Goal: Task Accomplishment & Management: Use online tool/utility

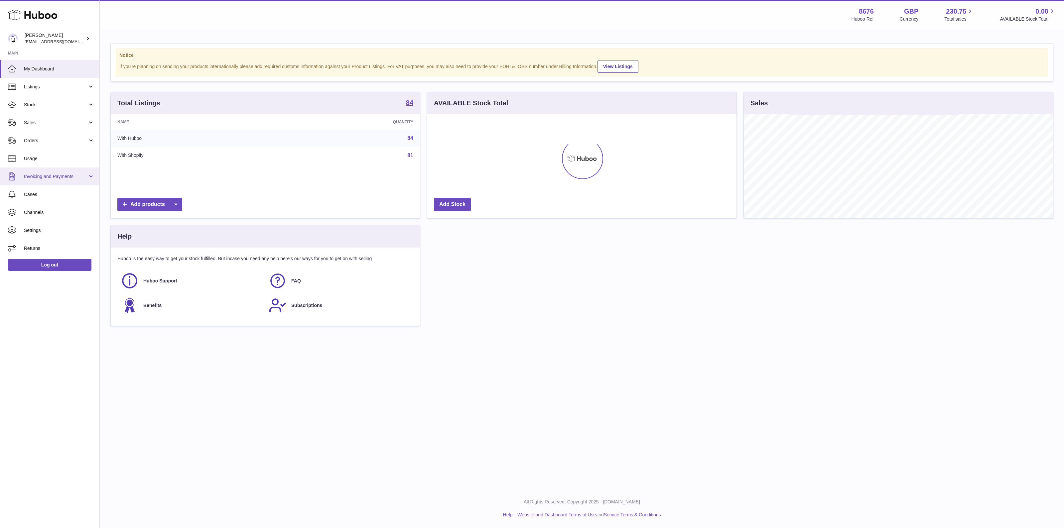
scroll to position [104, 309]
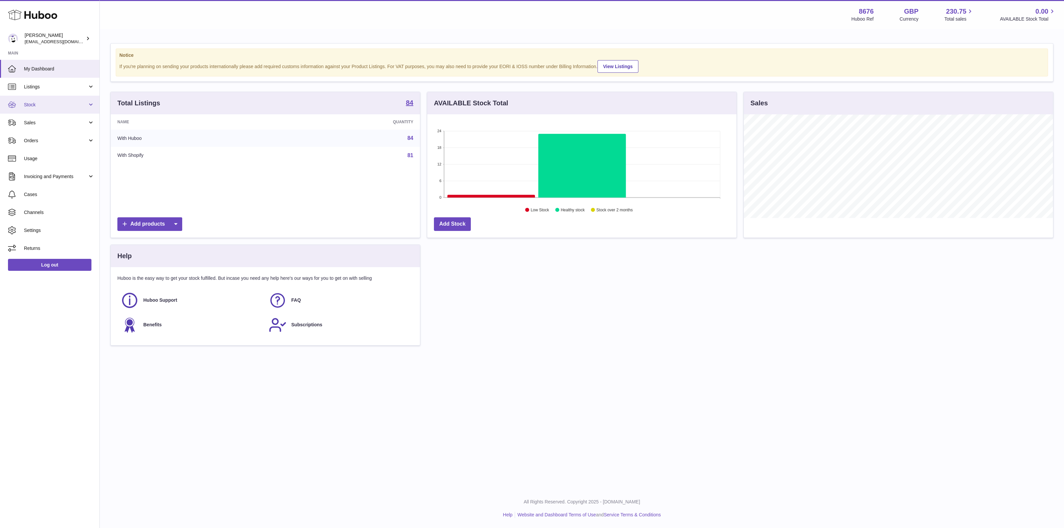
click at [67, 96] on link "Stock" at bounding box center [49, 105] width 99 height 18
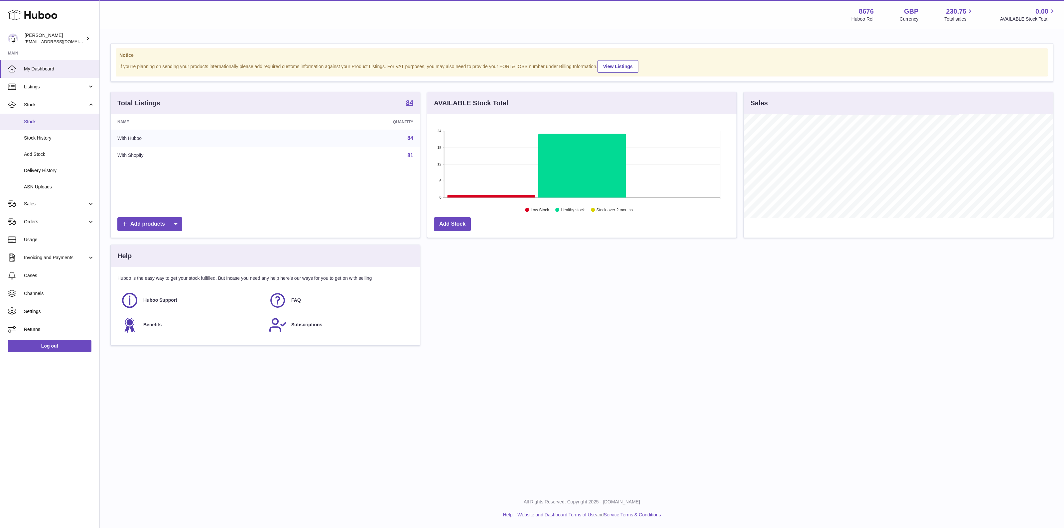
click at [37, 123] on span "Stock" at bounding box center [59, 122] width 71 height 6
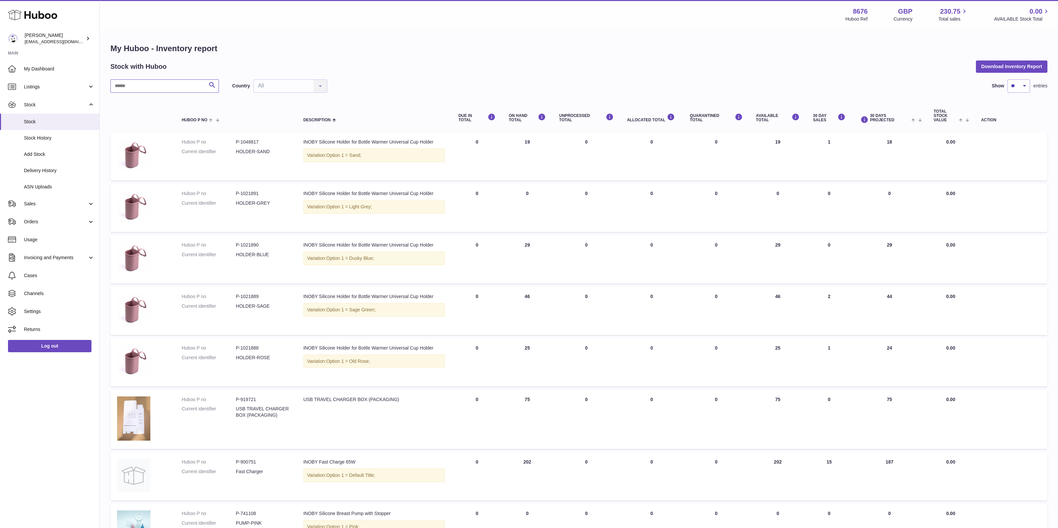
click at [188, 85] on input "text" at bounding box center [164, 85] width 108 height 13
type input "********"
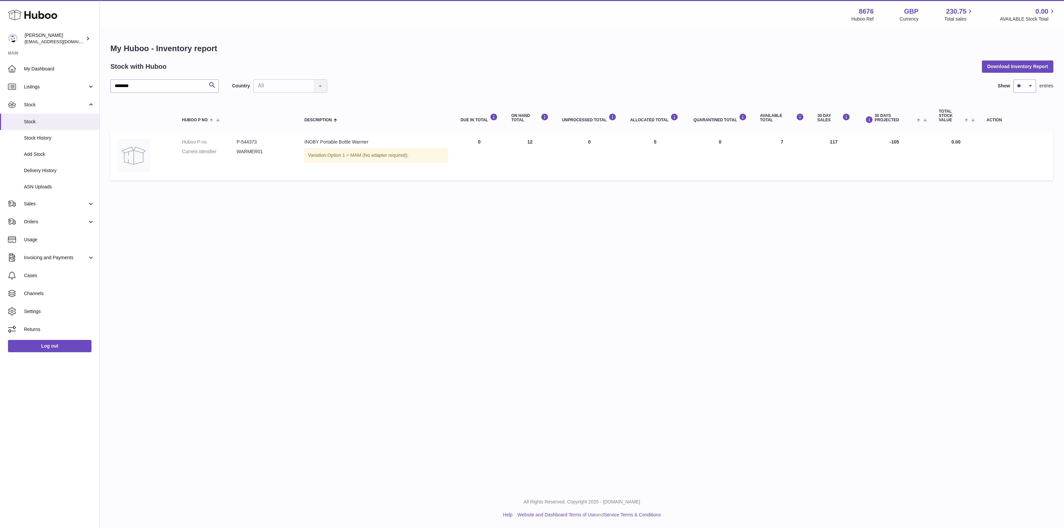
drag, startPoint x: 792, startPoint y: 144, endPoint x: 772, endPoint y: 140, distance: 20.3
click at [772, 140] on td "AVAILABLE Total 7" at bounding box center [783, 156] width 58 height 48
click at [767, 152] on td "AVAILABLE Total 7" at bounding box center [783, 156] width 58 height 48
drag, startPoint x: 793, startPoint y: 141, endPoint x: 773, endPoint y: 143, distance: 20.4
click at [785, 142] on td "AVAILABLE Total 7" at bounding box center [783, 156] width 58 height 48
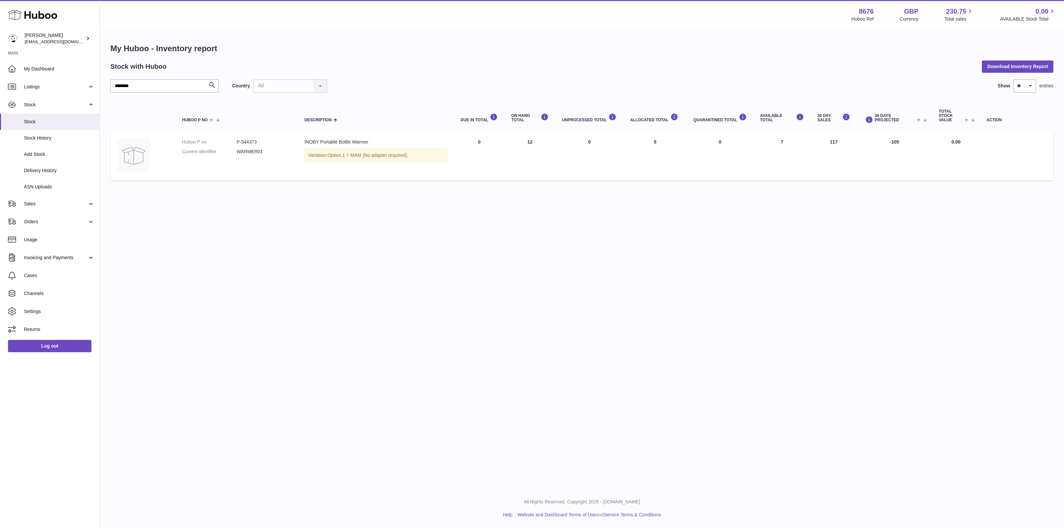
drag, startPoint x: 757, startPoint y: 143, endPoint x: 753, endPoint y: 142, distance: 3.7
click at [754, 142] on td "AVAILABLE Total 7" at bounding box center [783, 156] width 58 height 48
click at [798, 142] on td "AVAILABLE Total 7" at bounding box center [783, 156] width 58 height 48
drag, startPoint x: 798, startPoint y: 142, endPoint x: 757, endPoint y: 143, distance: 41.2
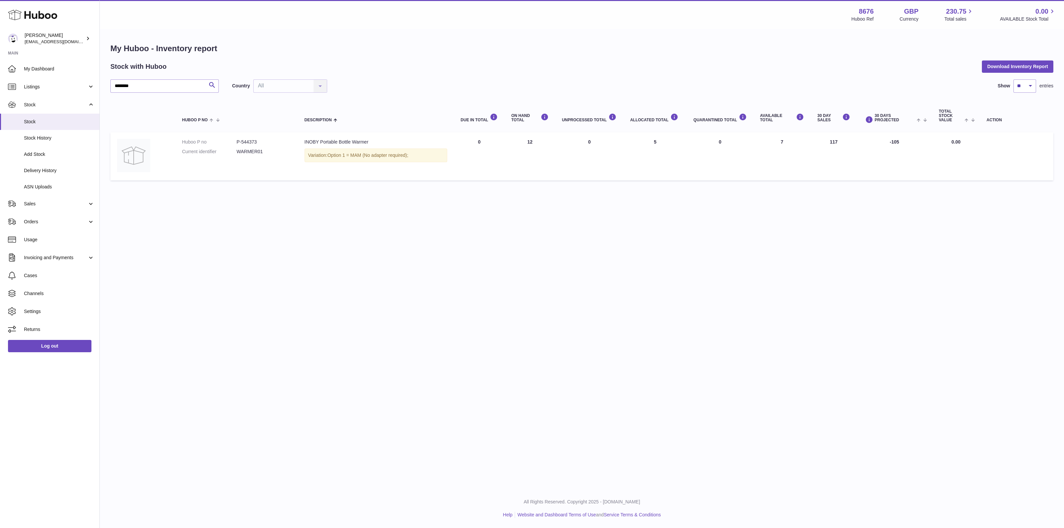
click at [757, 143] on td "AVAILABLE Total 7" at bounding box center [783, 156] width 58 height 48
click at [42, 200] on link "Sales" at bounding box center [49, 204] width 99 height 18
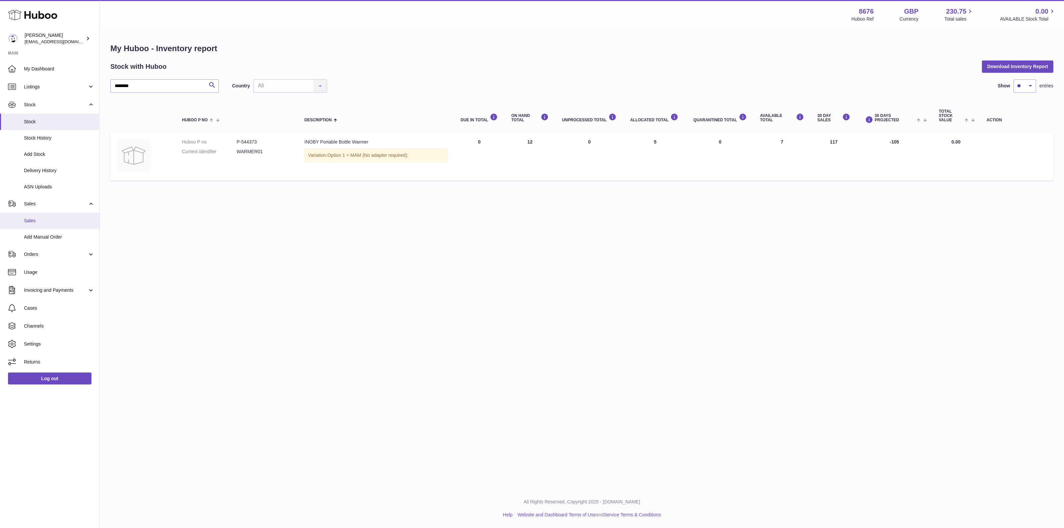
click at [40, 220] on span "Sales" at bounding box center [59, 221] width 71 height 6
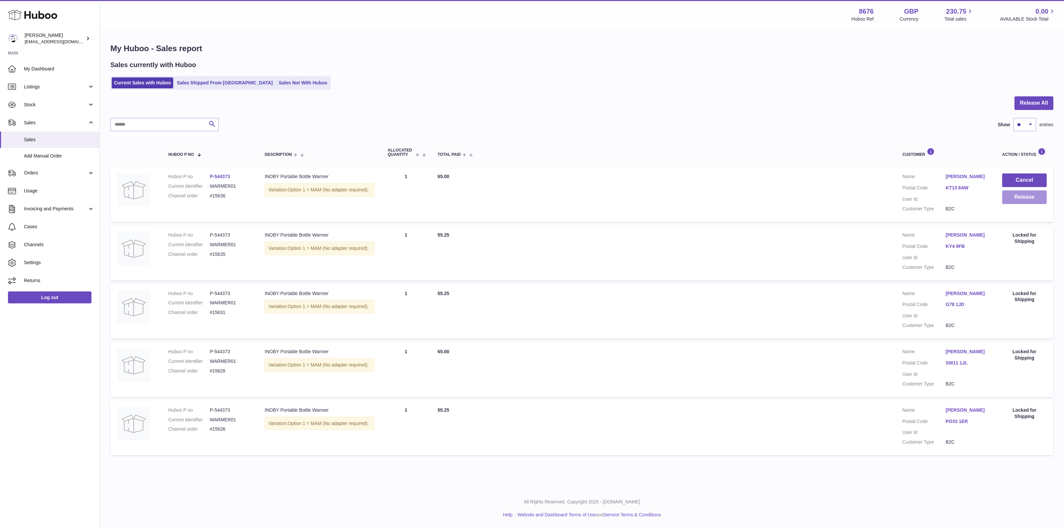
click at [1014, 203] on button "Release" at bounding box center [1024, 198] width 45 height 14
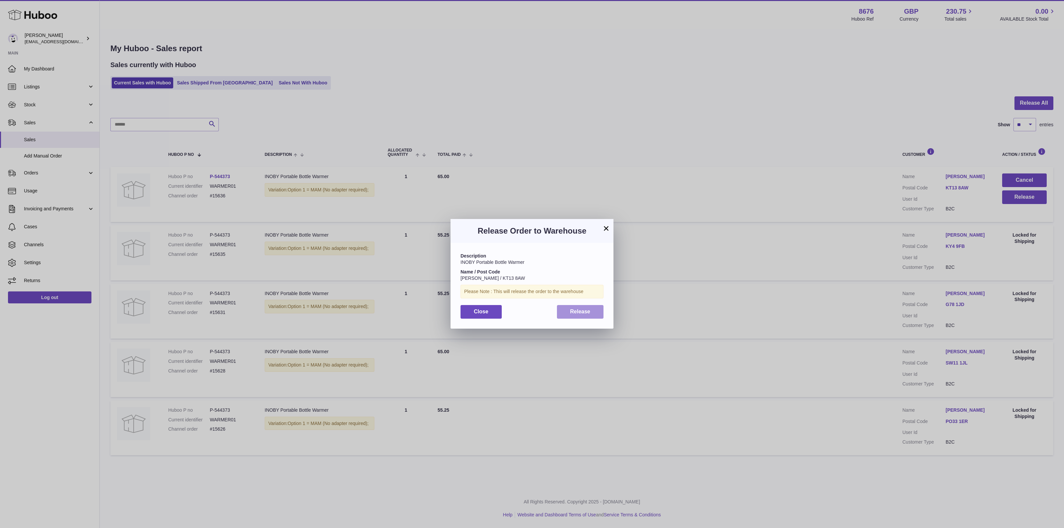
click at [589, 307] on button "Release" at bounding box center [580, 312] width 47 height 14
